Goal: Information Seeking & Learning: Learn about a topic

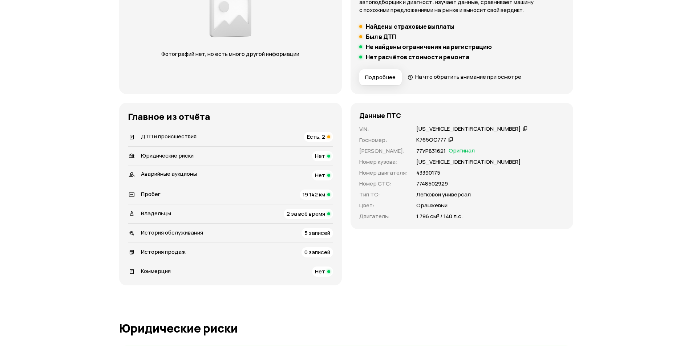
scroll to position [218, 0]
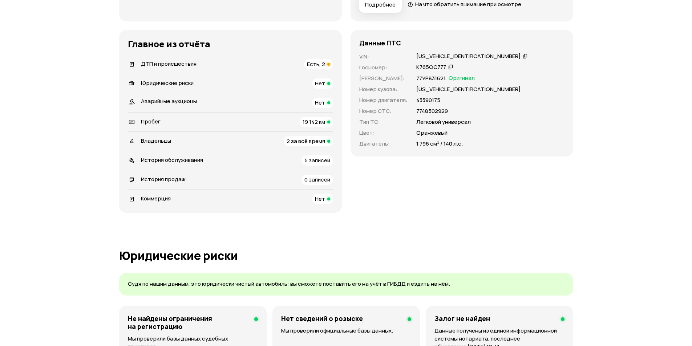
click at [321, 61] on span "Есть, 2" at bounding box center [316, 64] width 18 height 8
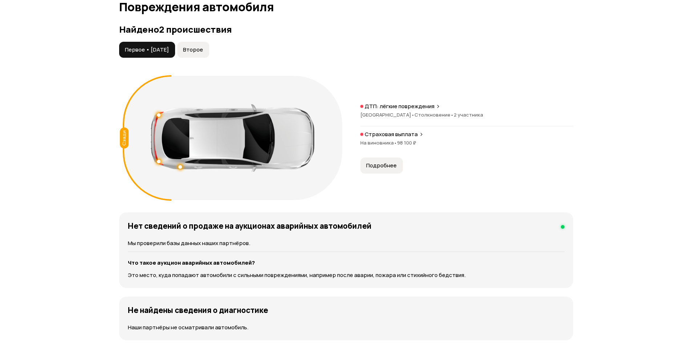
scroll to position [753, 0]
click at [198, 52] on span "Второе" at bounding box center [193, 49] width 20 height 7
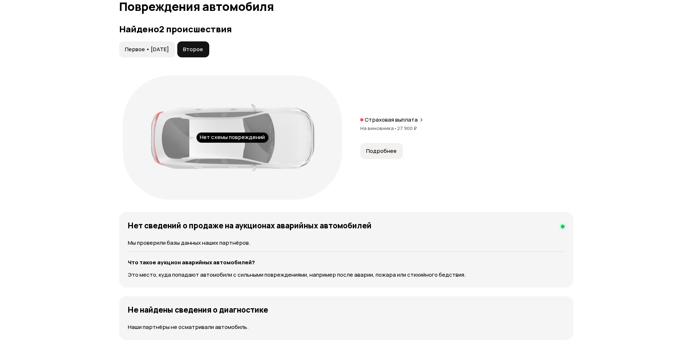
click at [166, 49] on span "Первое • [DATE]" at bounding box center [147, 49] width 44 height 7
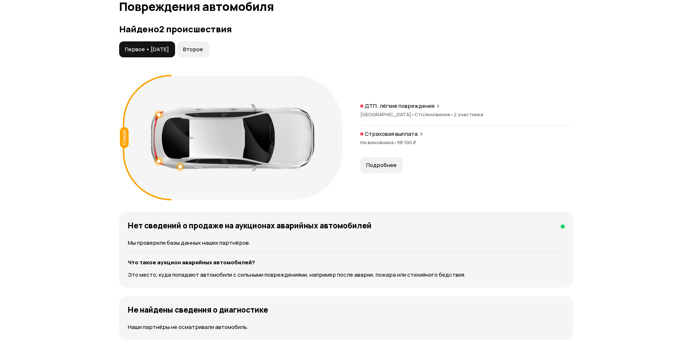
click at [429, 109] on p "ДТП: лёгкие повреждения" at bounding box center [400, 105] width 70 height 7
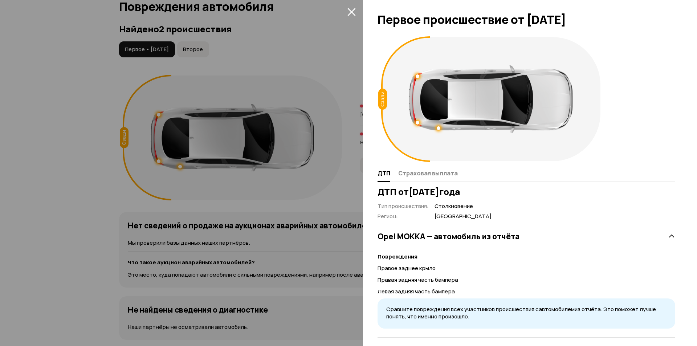
click at [344, 45] on div at bounding box center [348, 173] width 697 height 346
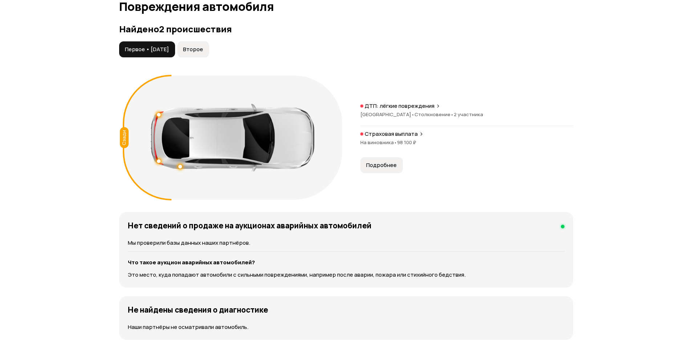
click at [209, 44] on button "Второе" at bounding box center [193, 49] width 32 height 16
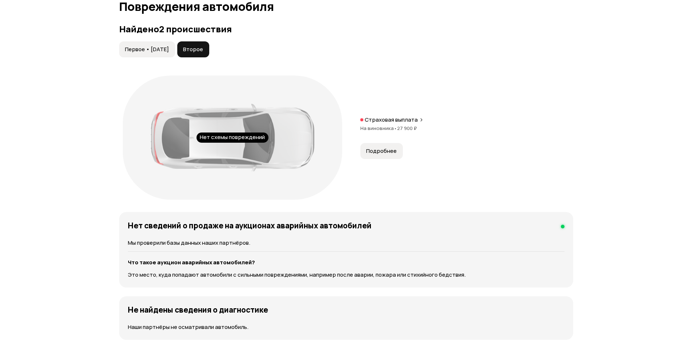
click at [403, 119] on p "Страховая выплата" at bounding box center [391, 119] width 53 height 7
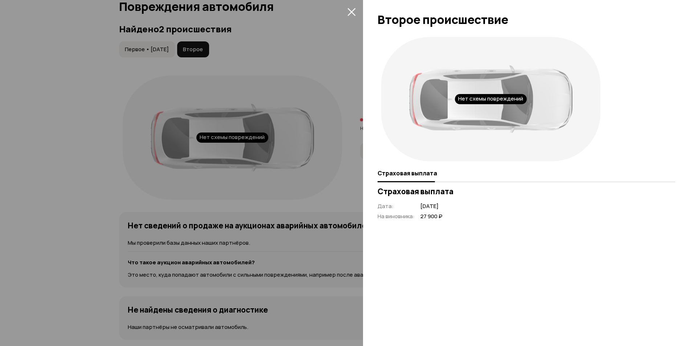
click at [295, 7] on div at bounding box center [348, 173] width 697 height 346
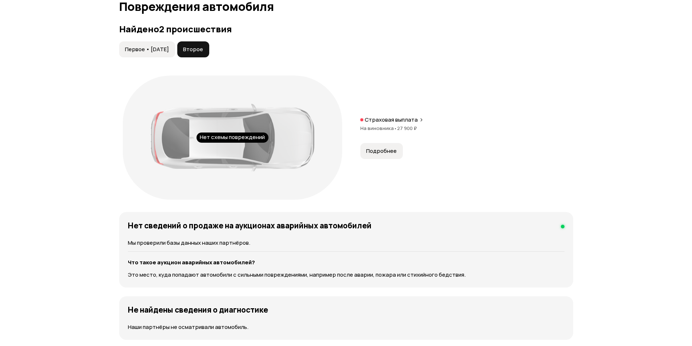
click at [207, 134] on div "Нет схемы повреждений" at bounding box center [233, 138] width 72 height 10
click at [378, 151] on span "Подробнее" at bounding box center [381, 150] width 31 height 7
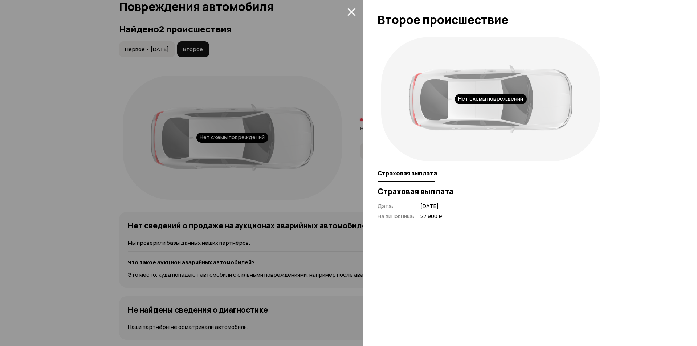
click at [222, 26] on div at bounding box center [348, 173] width 697 height 346
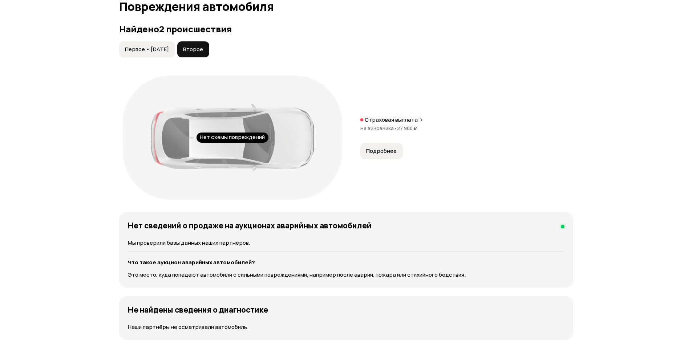
click at [125, 47] on span "Первое • [DATE]" at bounding box center [147, 49] width 44 height 7
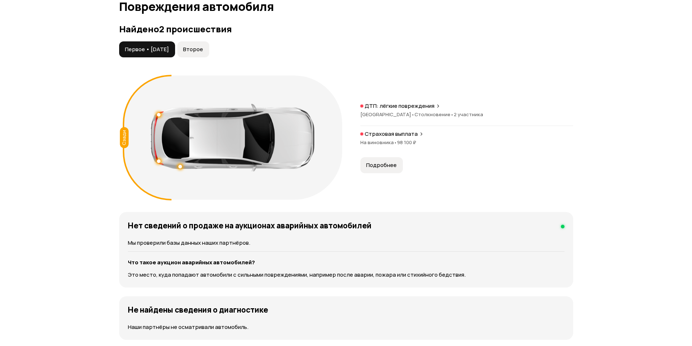
click at [209, 46] on button "Второе" at bounding box center [193, 49] width 32 height 16
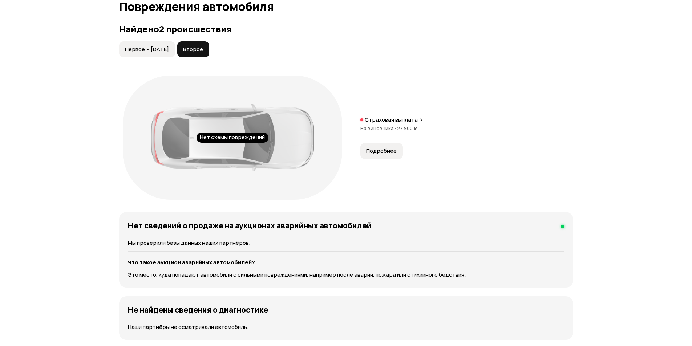
click at [141, 46] on span "Первое • [DATE]" at bounding box center [147, 49] width 44 height 7
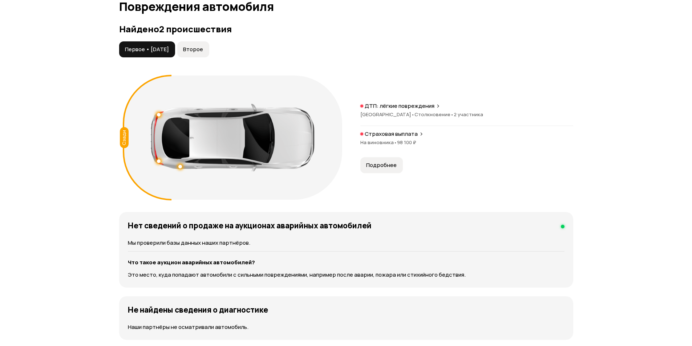
click at [199, 48] on span "Второе" at bounding box center [193, 49] width 20 height 7
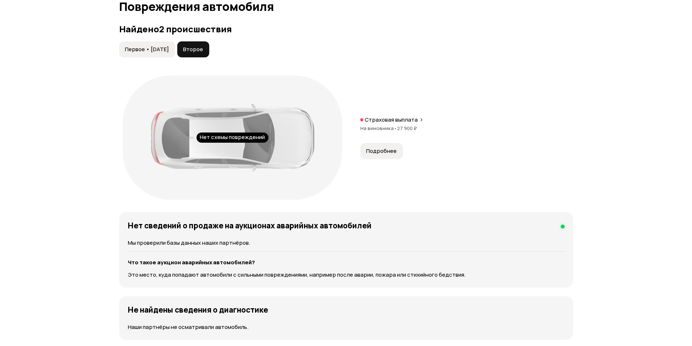
click at [161, 52] on span "Первое • [DATE]" at bounding box center [147, 49] width 44 height 7
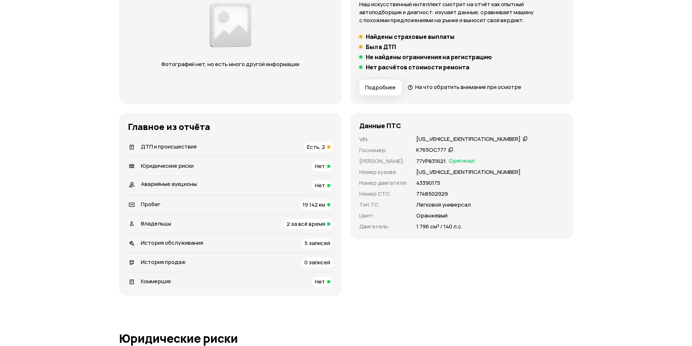
scroll to position [244, 0]
